Goal: Complete application form

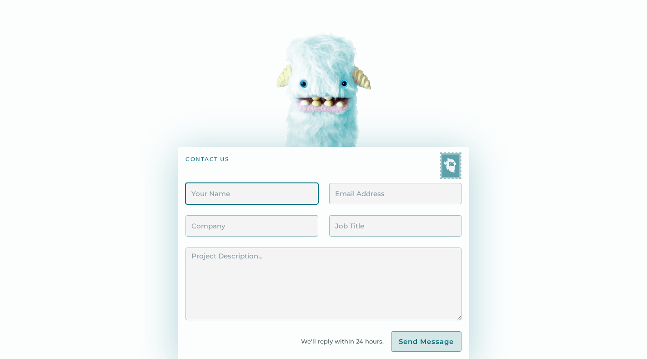
scroll to position [45, 0]
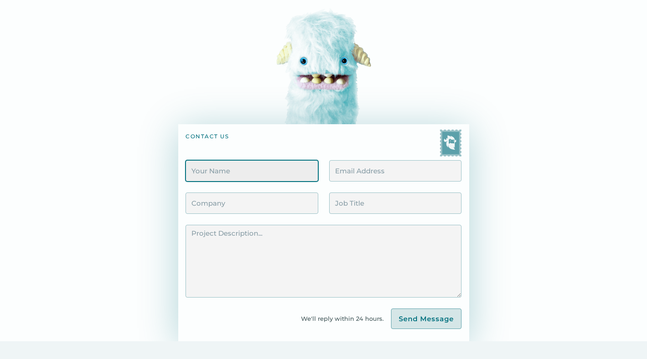
click at [245, 177] on input "Contact Form" at bounding box center [251, 170] width 132 height 21
type input "[PERSON_NAME]"
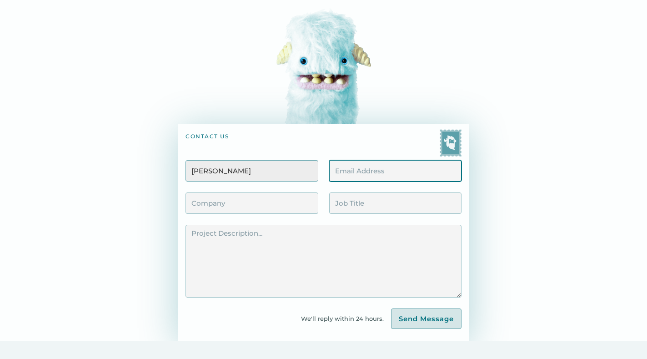
type input "[EMAIL_ADDRESS][DOMAIN_NAME]"
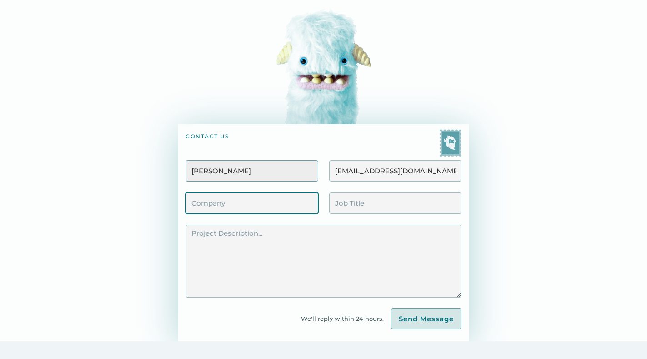
type input "Seo Tech"
click at [324, 204] on div "Seo Tech" at bounding box center [322, 208] width 275 height 32
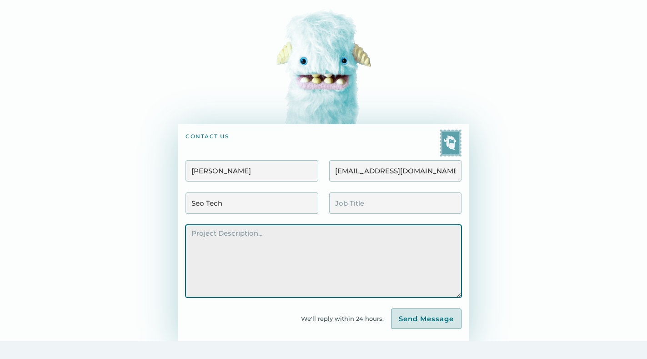
click at [322, 231] on textarea "Contact Form" at bounding box center [322, 261] width 275 height 73
paste textarea "Re: Drop Traffic Hello Good Morning, I have found some major errors that corres…"
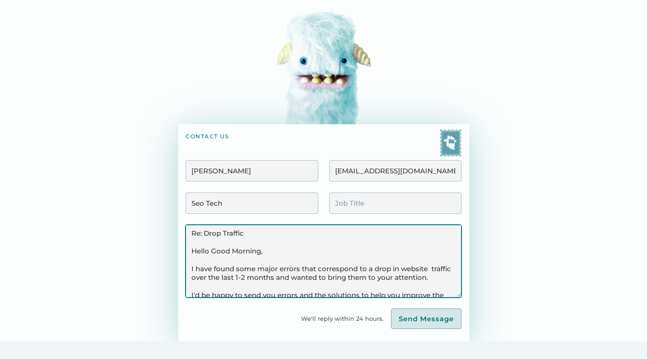
scroll to position [56, 0]
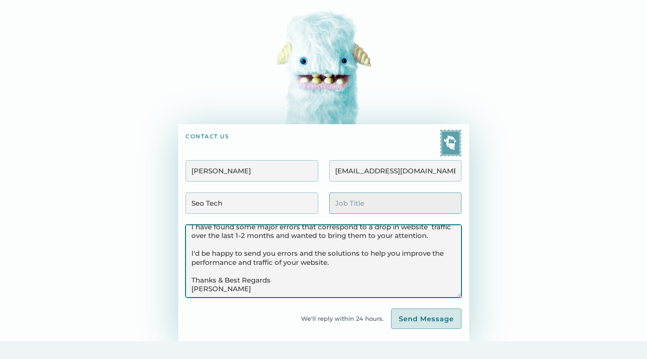
type textarea "Re: Drop Traffic Hello Good Morning, I have found some major errors that corres…"
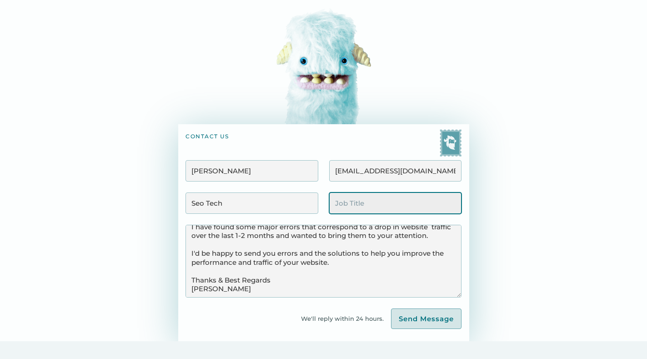
click at [370, 200] on input "Contact Form" at bounding box center [395, 202] width 132 height 21
type input "Other"
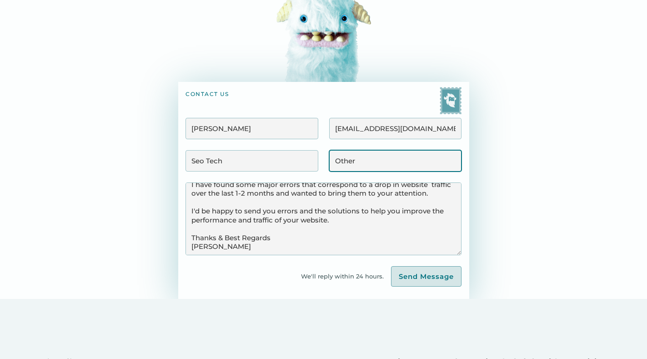
scroll to position [136, 0]
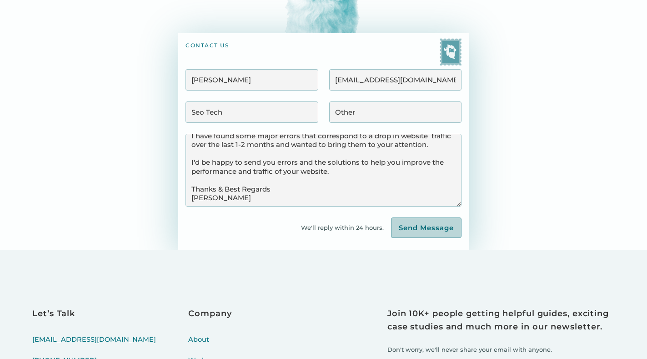
click at [411, 233] on input "Send Message" at bounding box center [426, 227] width 70 height 21
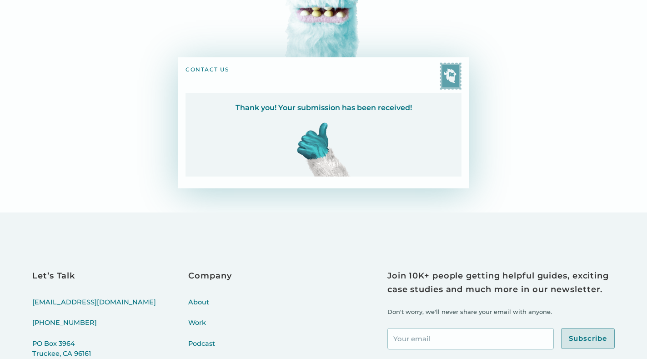
scroll to position [138, 0]
